Goal: Information Seeking & Learning: Check status

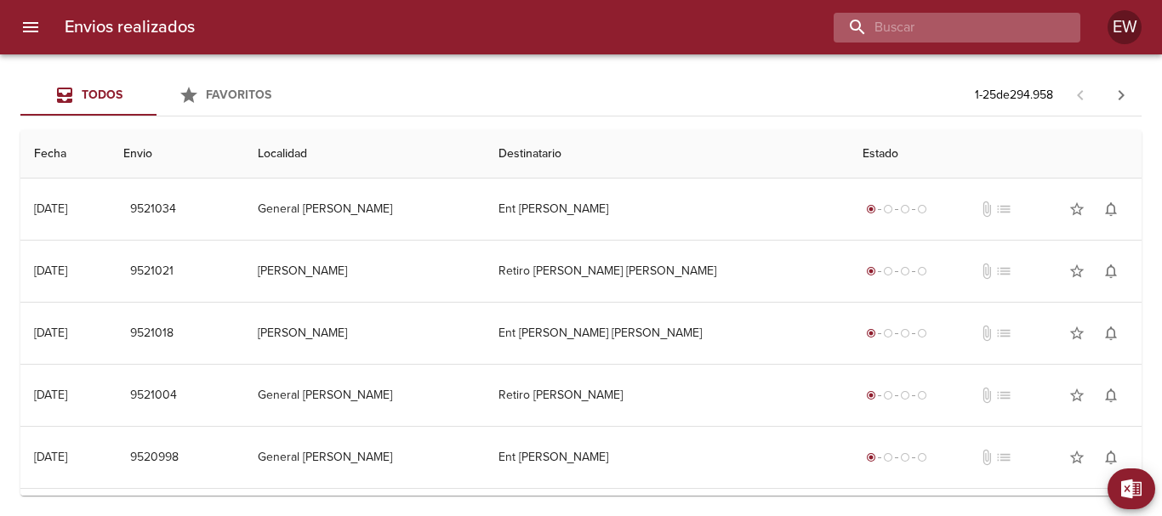
click at [960, 31] on input "buscar" at bounding box center [942, 28] width 218 height 30
type input "9485553"
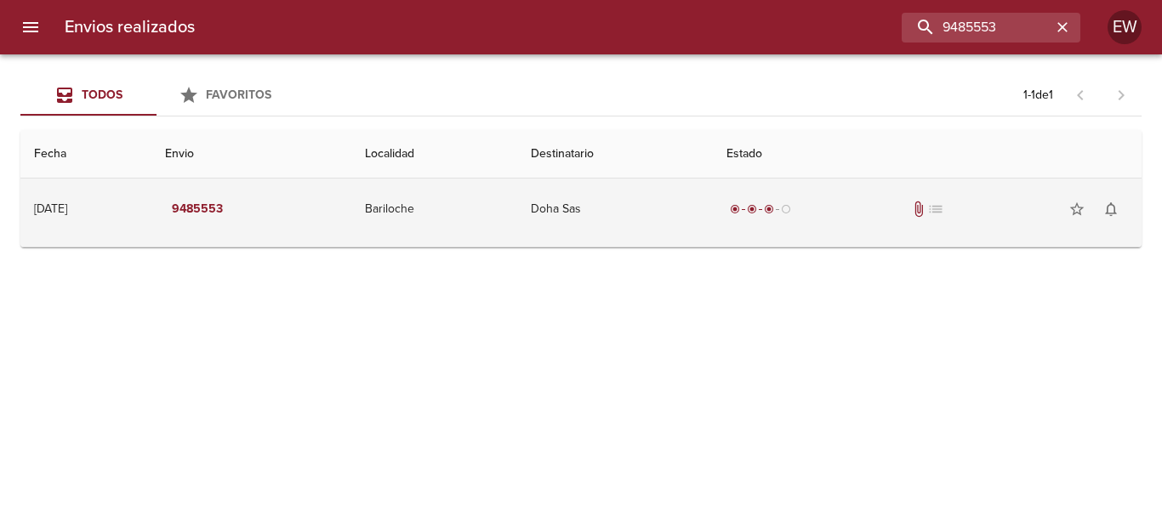
click at [613, 219] on td "Doha Sas" at bounding box center [615, 209] width 196 height 61
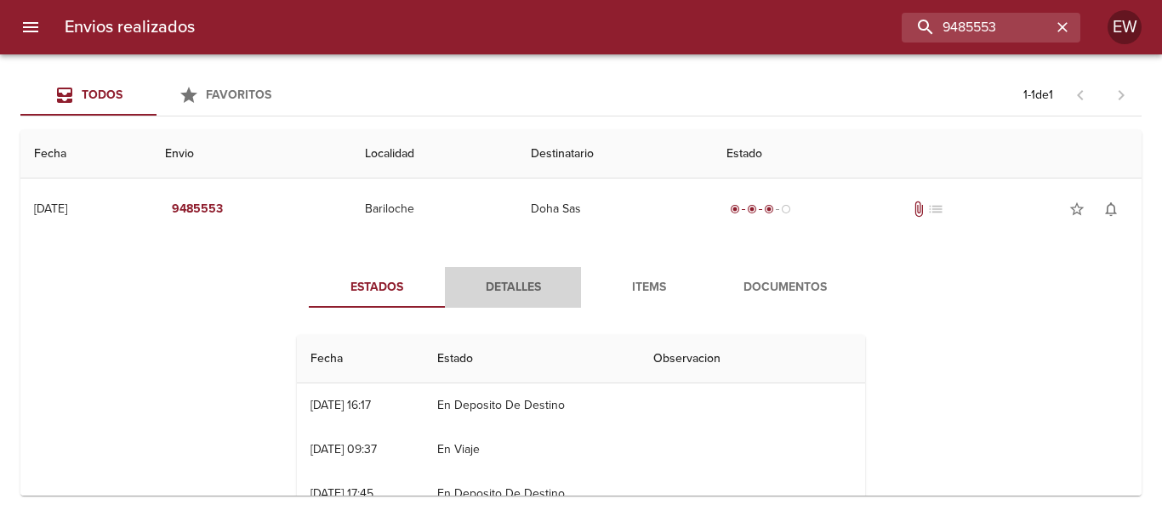
click at [502, 284] on span "Detalles" at bounding box center [513, 287] width 116 height 21
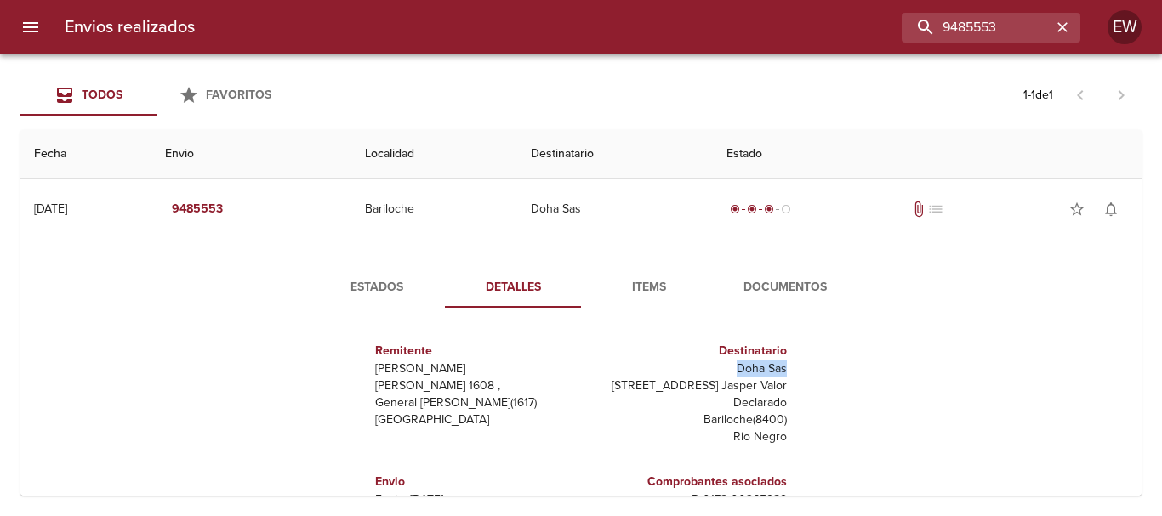
drag, startPoint x: 780, startPoint y: 372, endPoint x: 724, endPoint y: 368, distance: 56.2
click at [724, 368] on div "Destinatario [STREET_ADDRESS]" at bounding box center [687, 393] width 213 height 131
copy p "Doha Sas"
click at [1066, 26] on icon "button" at bounding box center [1062, 27] width 17 height 17
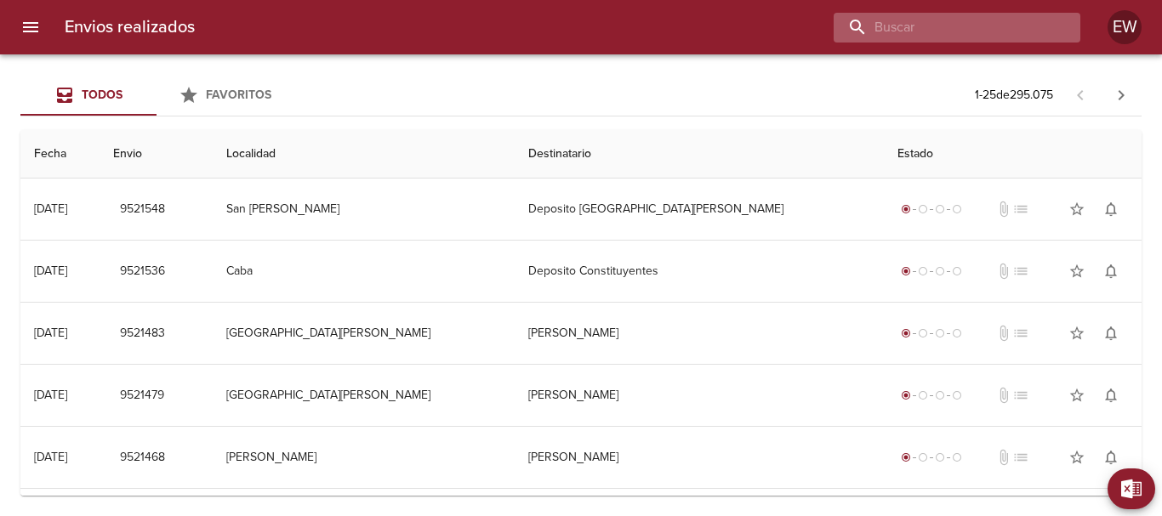
paste input "[PERSON_NAME] ML"
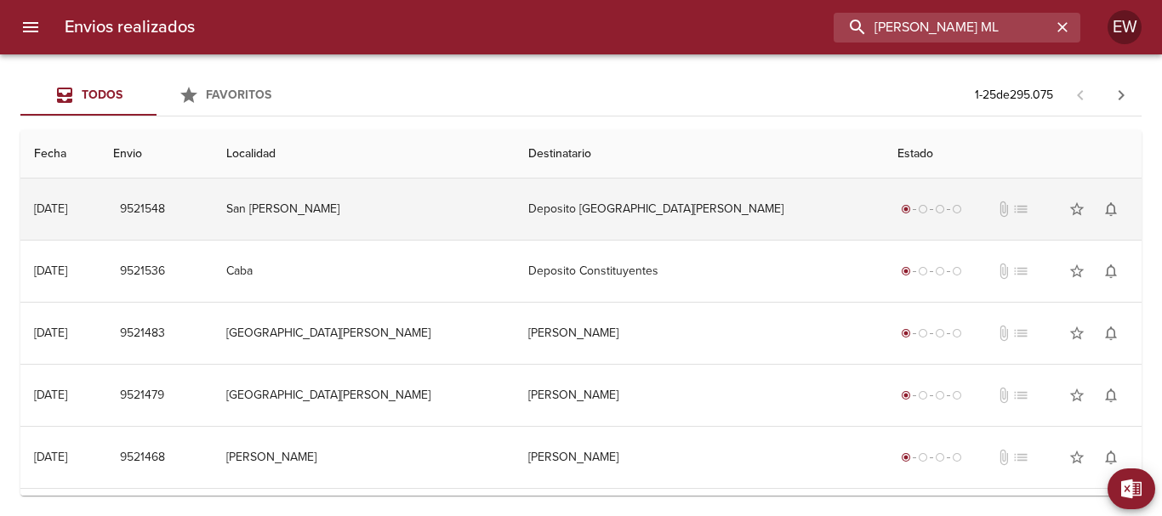
scroll to position [0, 16]
type input "[PERSON_NAME] ML"
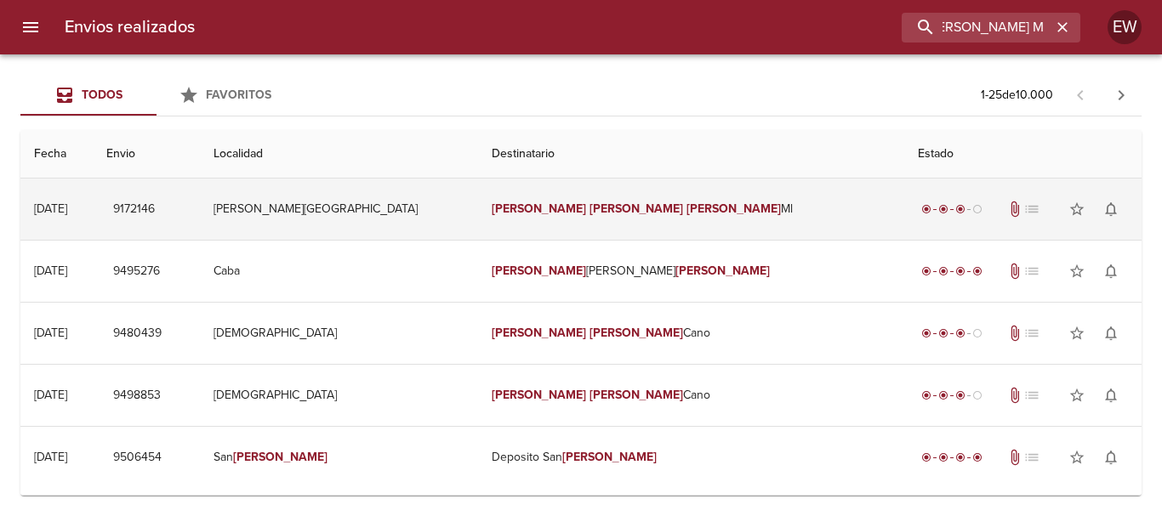
scroll to position [0, 0]
click at [622, 198] on td "[PERSON_NAME] [PERSON_NAME]" at bounding box center [691, 209] width 426 height 61
